Goal: Information Seeking & Learning: Learn about a topic

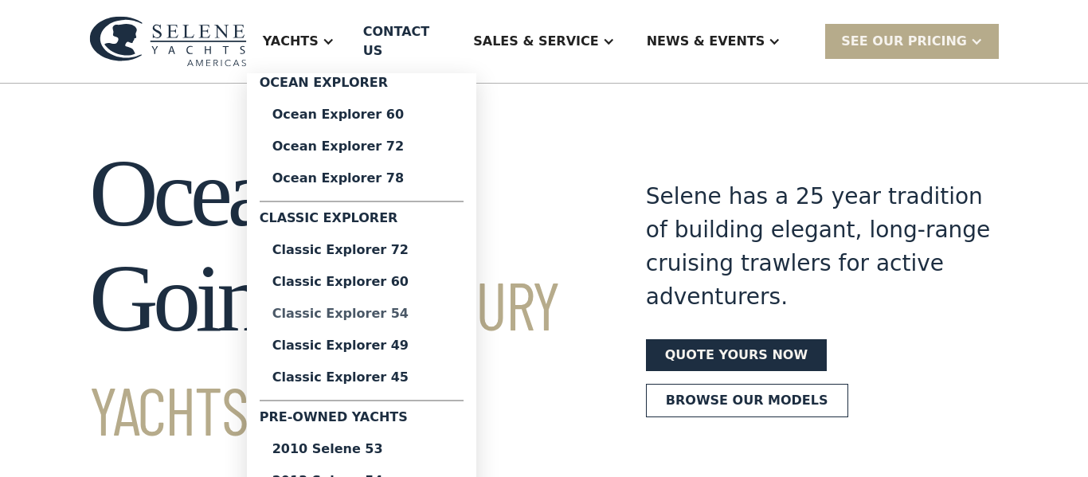
click at [422, 298] on link "Classic Explorer 54" at bounding box center [362, 314] width 204 height 32
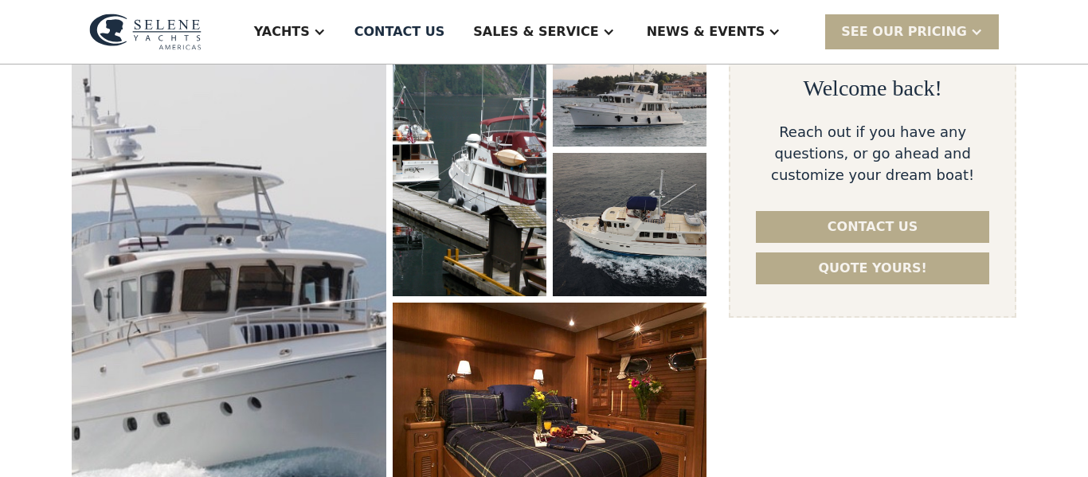
scroll to position [292, 0]
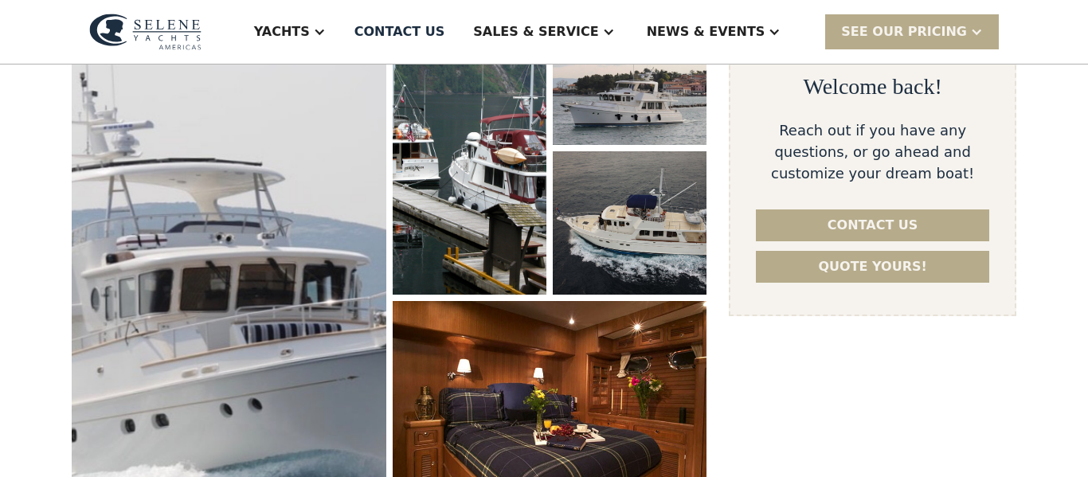
click at [206, 206] on img "open lightbox" at bounding box center [229, 269] width 321 height 547
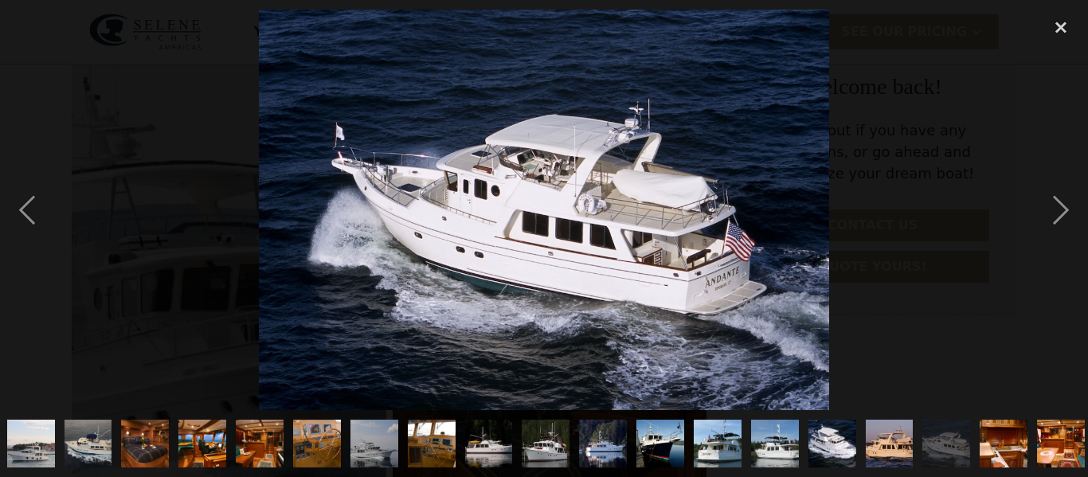
scroll to position [0, 123]
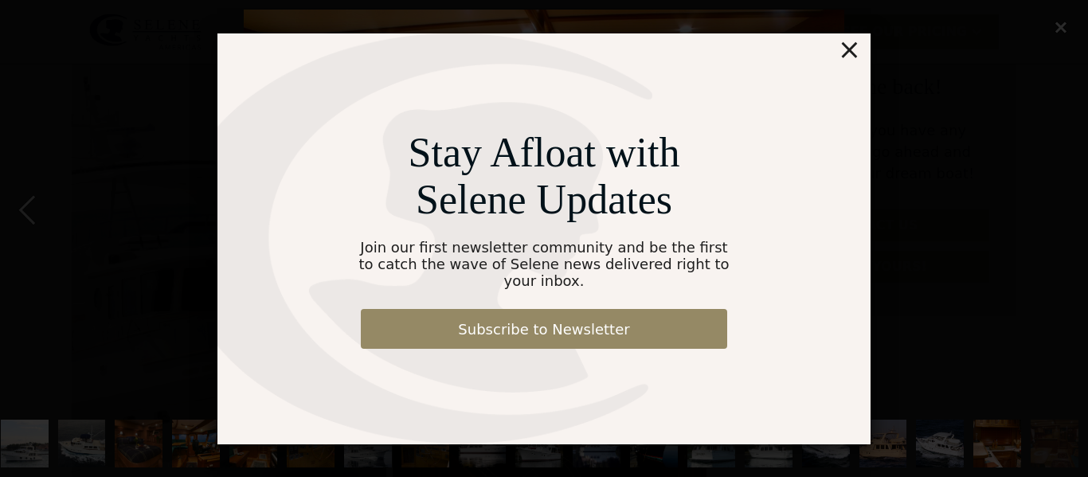
click at [1059, 20] on div "Stay Afloat with Selene Updates Join our first newsletter community and be the …" at bounding box center [544, 238] width 1088 height 477
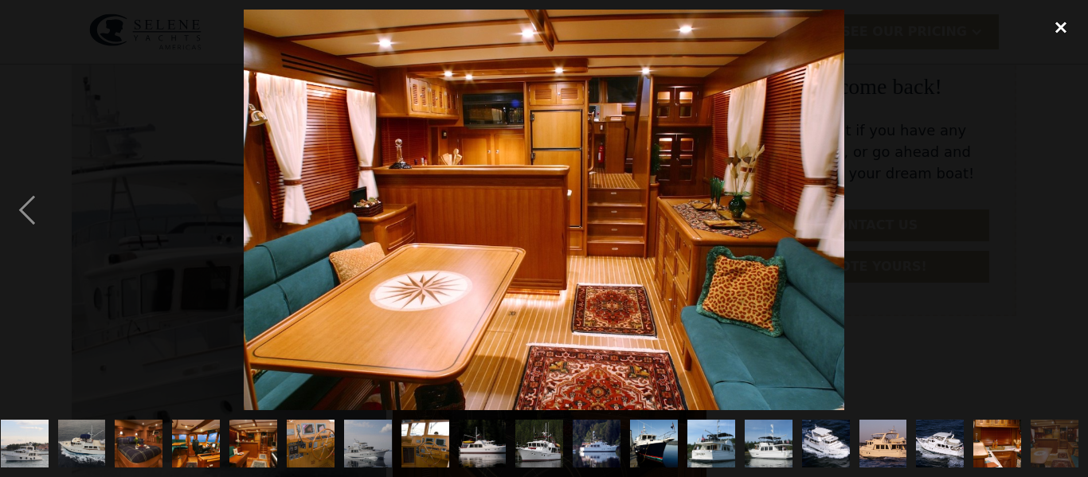
click at [1059, 22] on div "close lightbox" at bounding box center [1061, 27] width 54 height 35
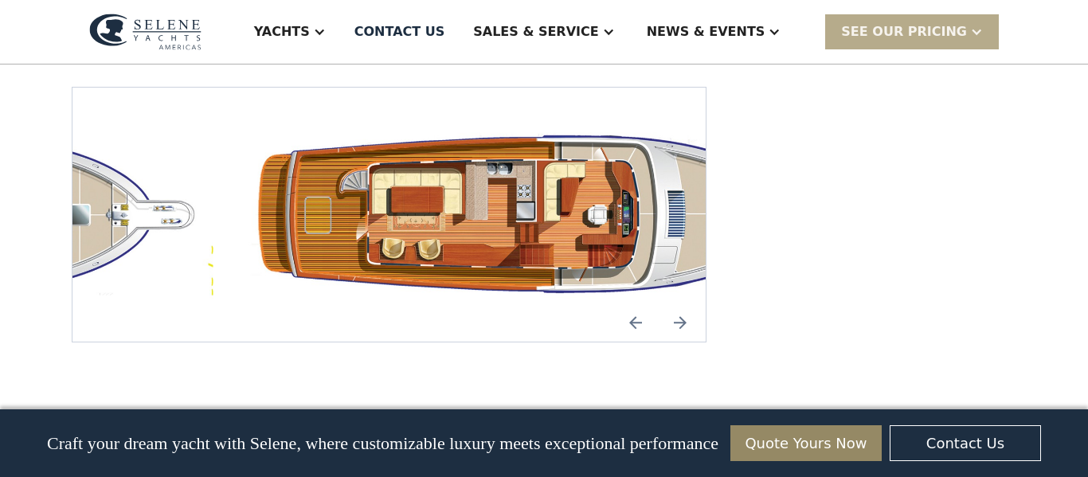
scroll to position [2949, 0]
click at [350, 125] on img "open lightbox" at bounding box center [542, 213] width 608 height 177
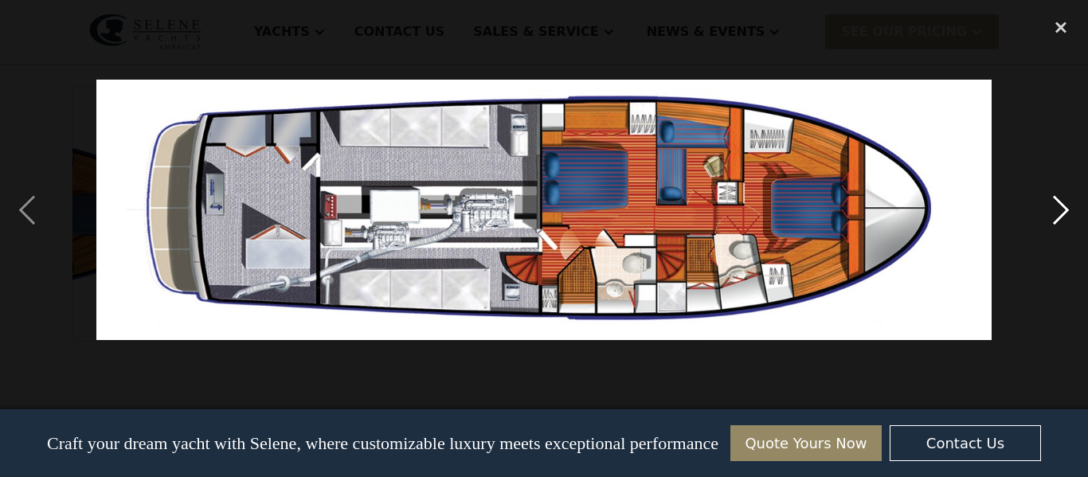
click at [1072, 206] on div "next image" at bounding box center [1061, 210] width 54 height 401
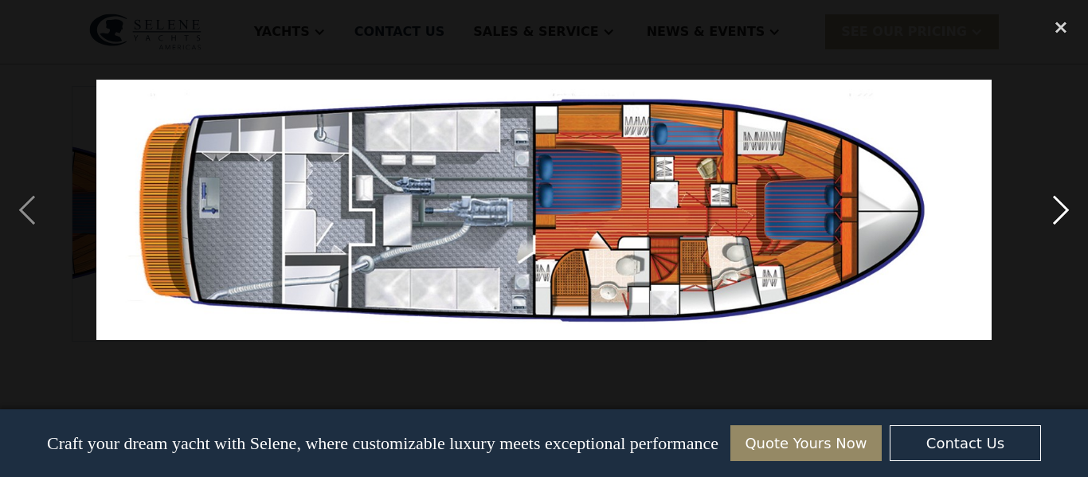
click at [1072, 206] on div "next image" at bounding box center [1061, 210] width 54 height 401
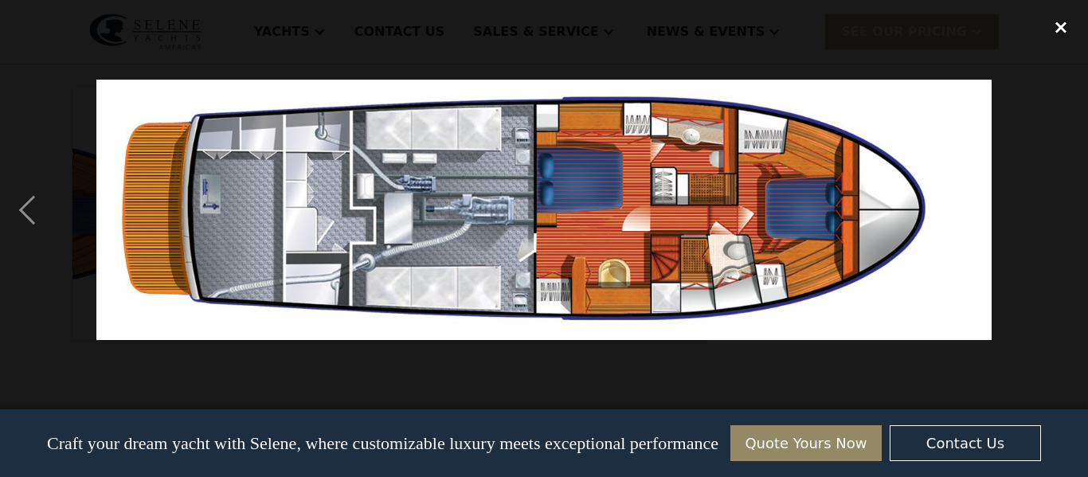
click at [1068, 33] on div "close lightbox" at bounding box center [1061, 27] width 54 height 35
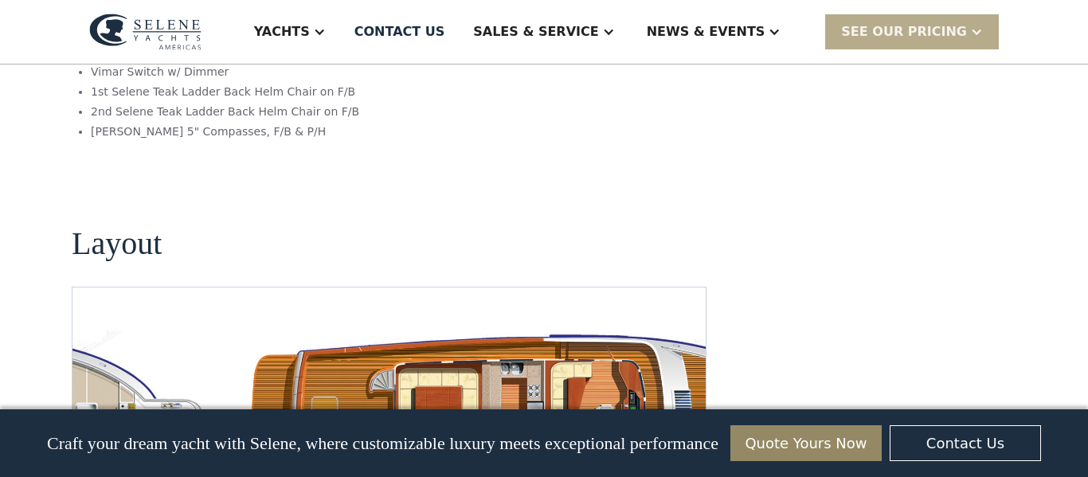
scroll to position [2751, 0]
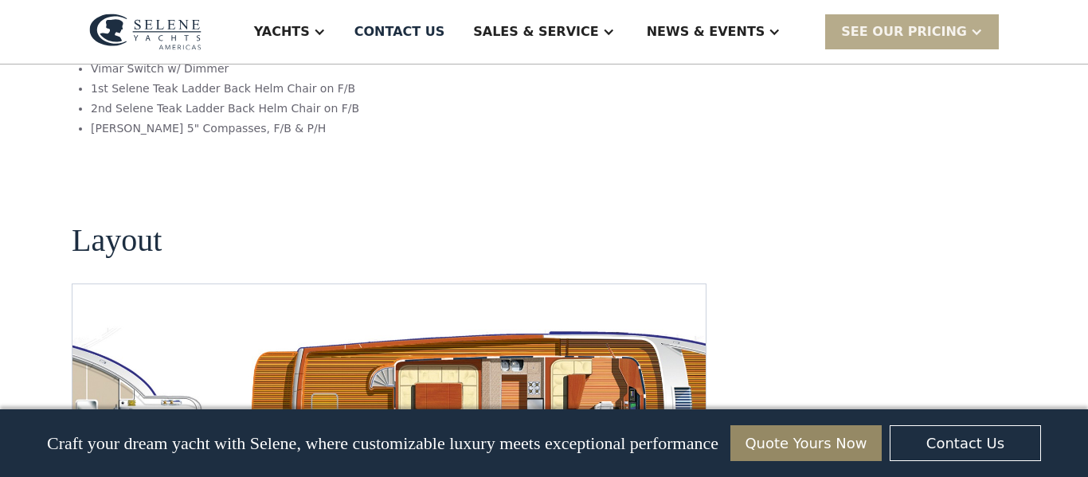
click at [448, 323] on img "open lightbox" at bounding box center [542, 411] width 608 height 177
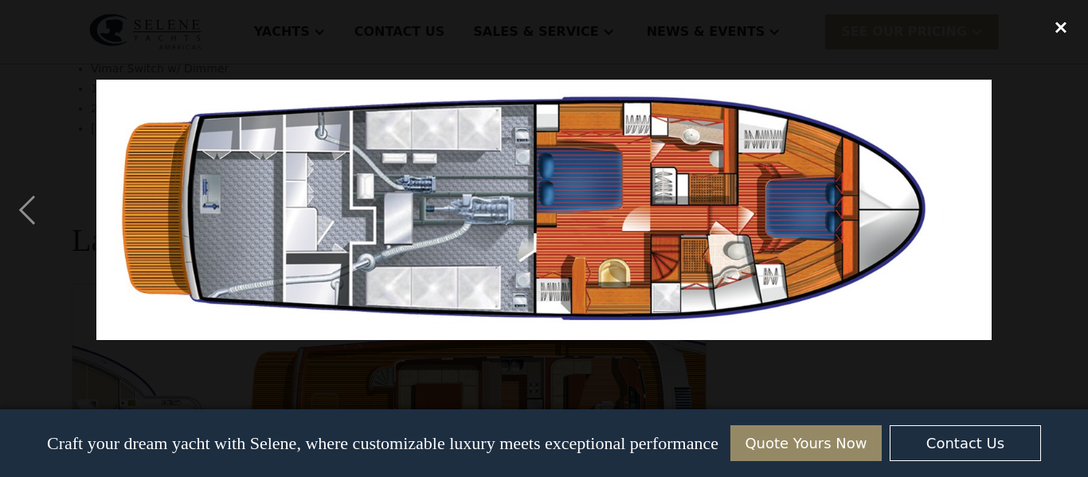
click at [1077, 18] on div "close lightbox" at bounding box center [1061, 27] width 54 height 35
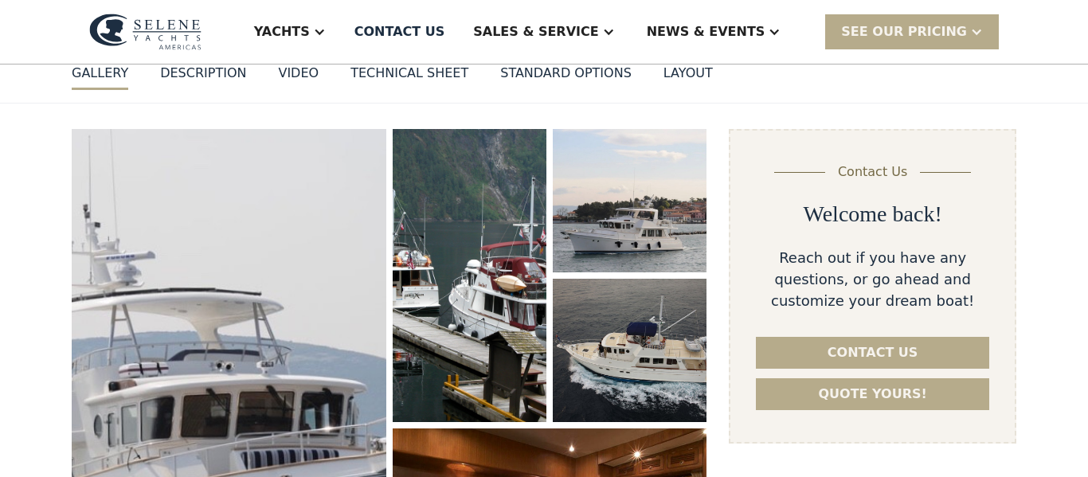
scroll to position [170, 0]
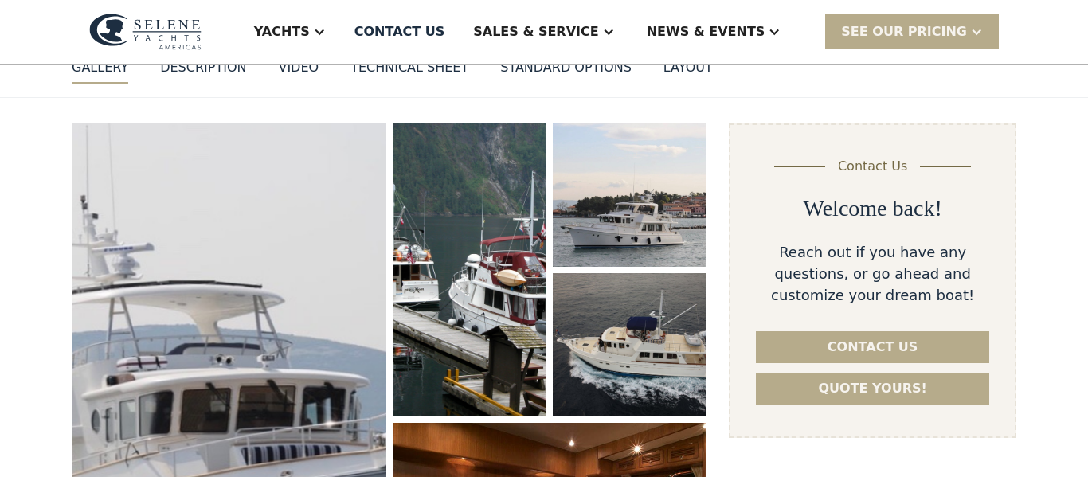
click at [306, 288] on img "open lightbox" at bounding box center [229, 391] width 320 height 545
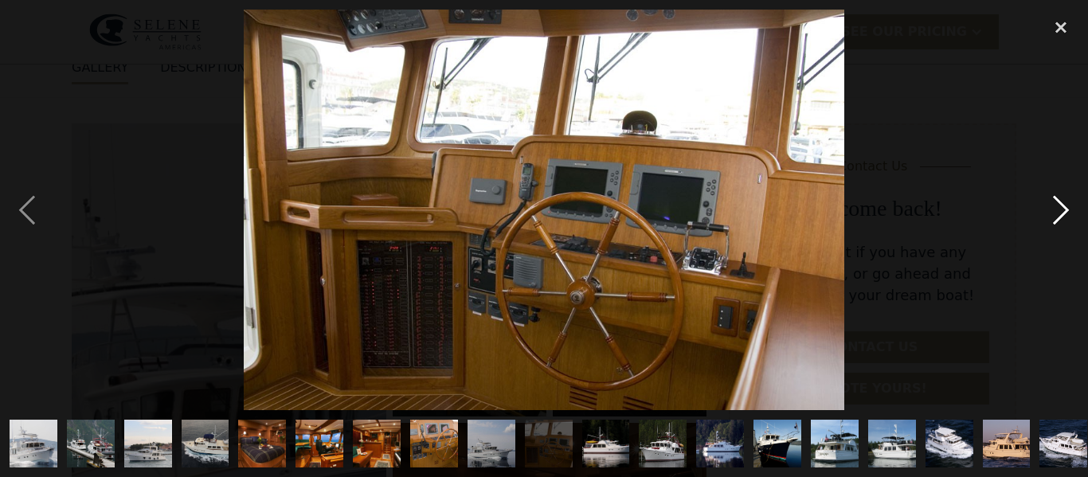
click at [1059, 209] on div "next image" at bounding box center [1061, 210] width 54 height 401
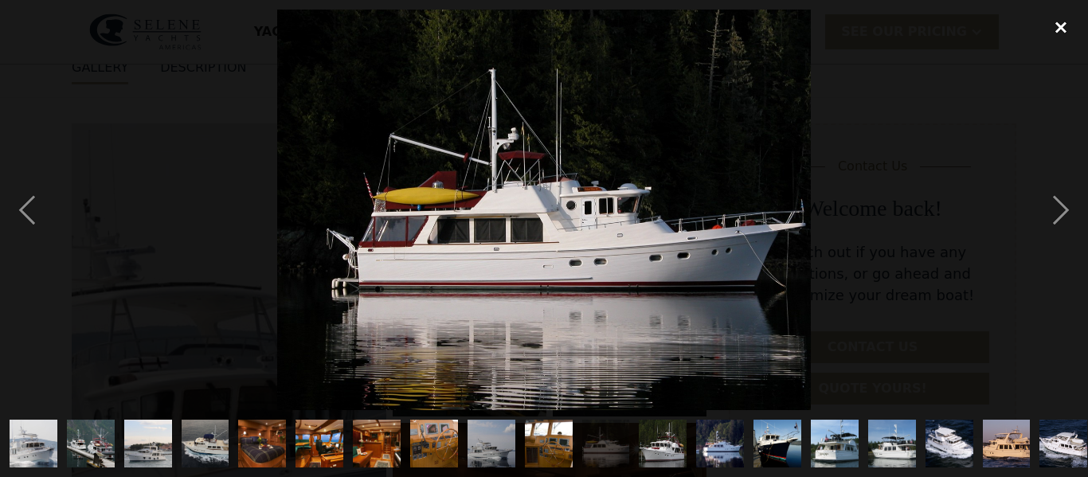
click at [1054, 26] on div "close lightbox" at bounding box center [1061, 27] width 54 height 35
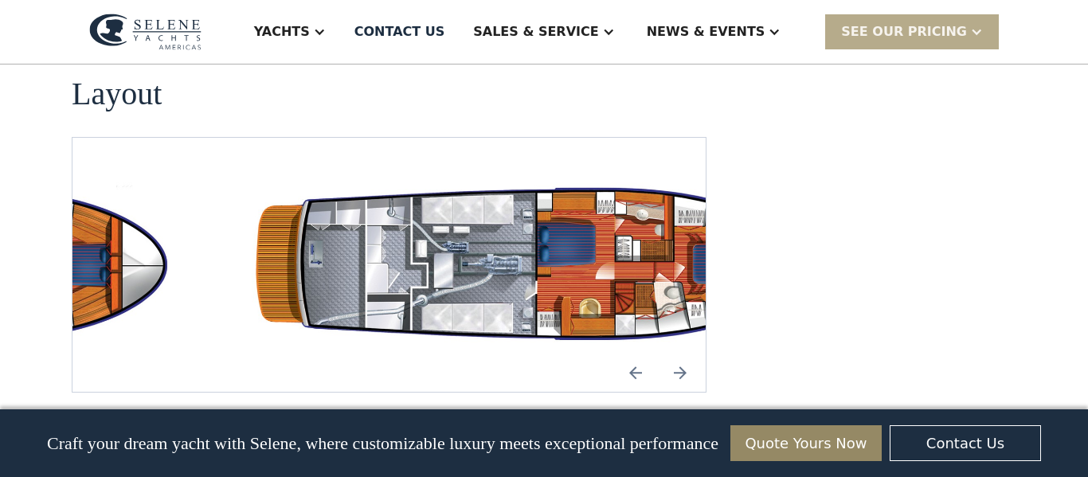
scroll to position [2899, 0]
